Goal: Information Seeking & Learning: Learn about a topic

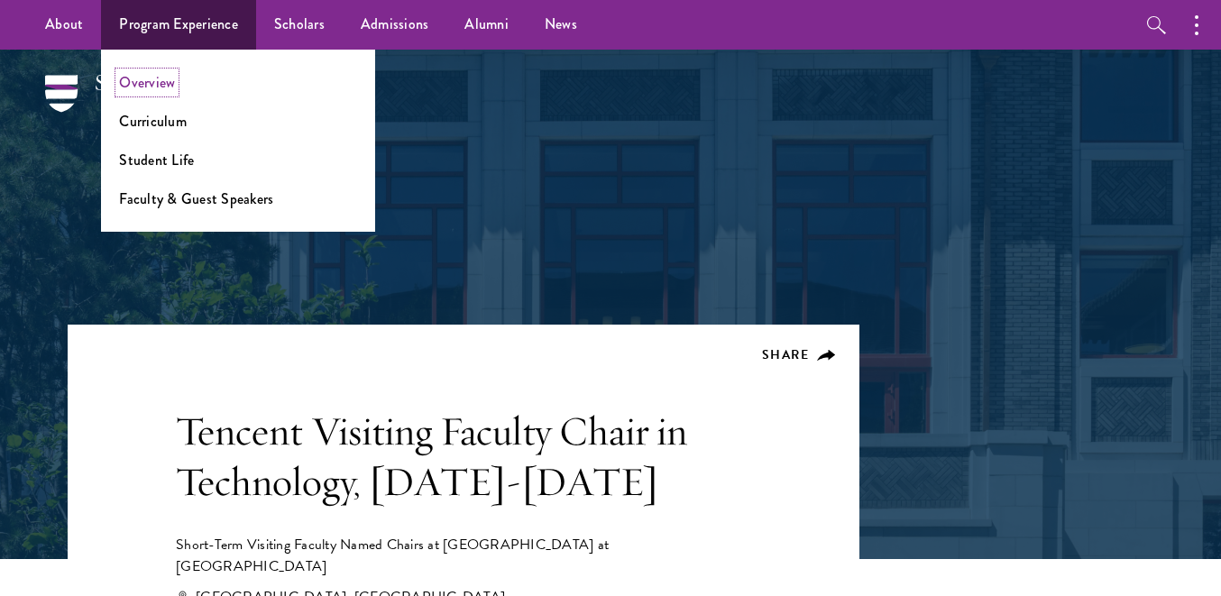
click at [129, 81] on link "Overview" at bounding box center [147, 82] width 56 height 21
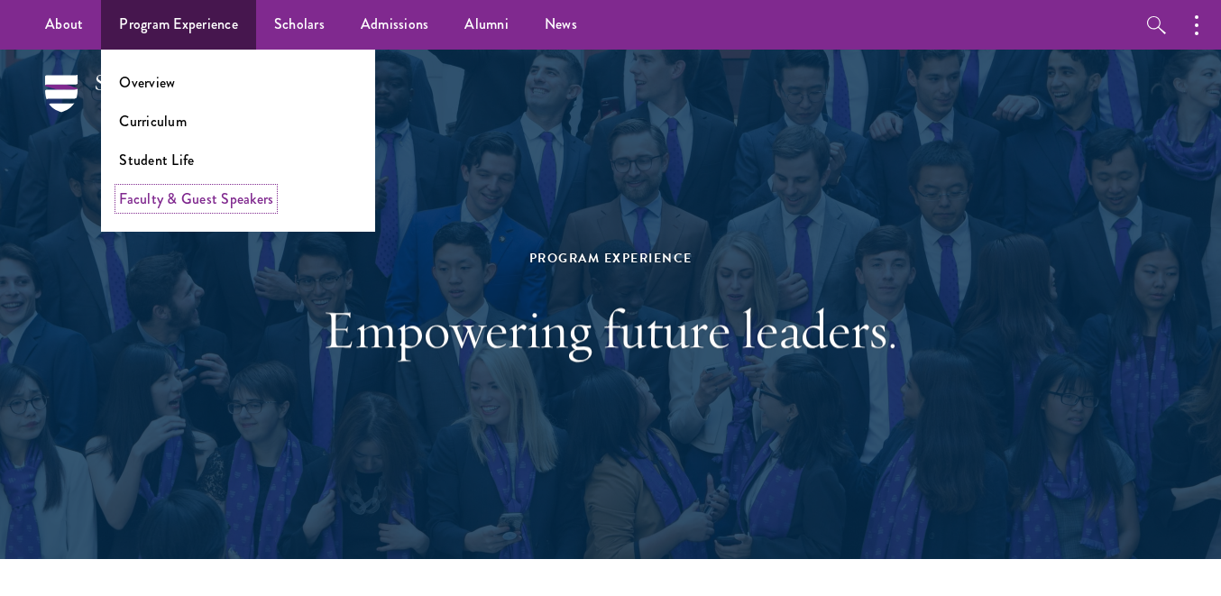
click at [165, 198] on link "Faculty & Guest Speakers" at bounding box center [196, 199] width 154 height 21
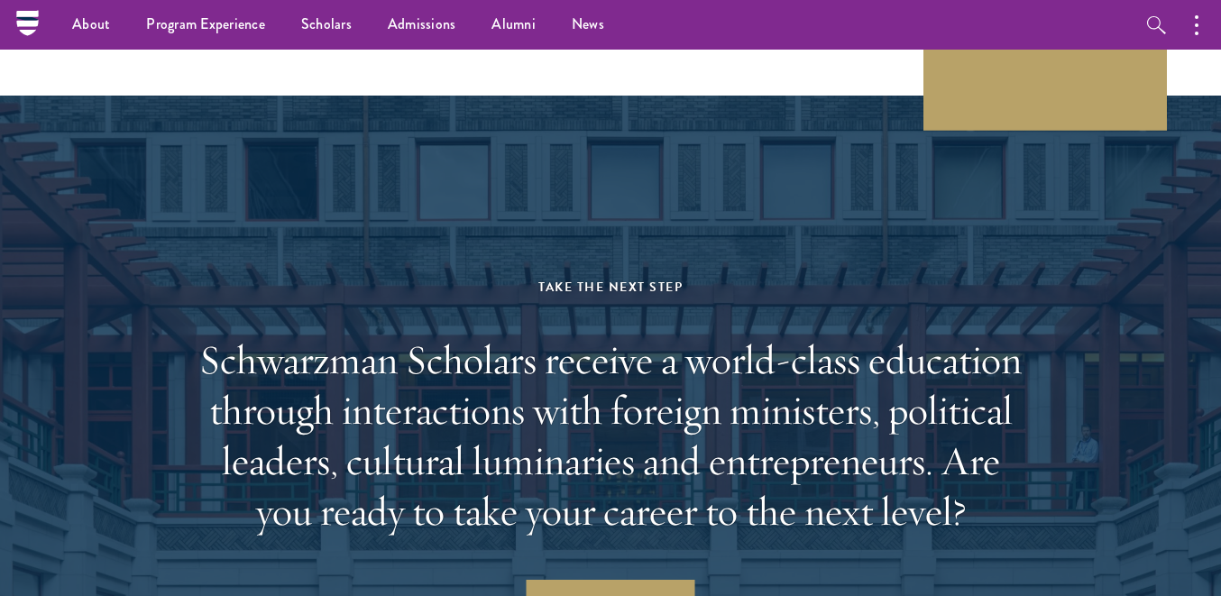
scroll to position [9033, 0]
